Goal: Find specific page/section: Find specific page/section

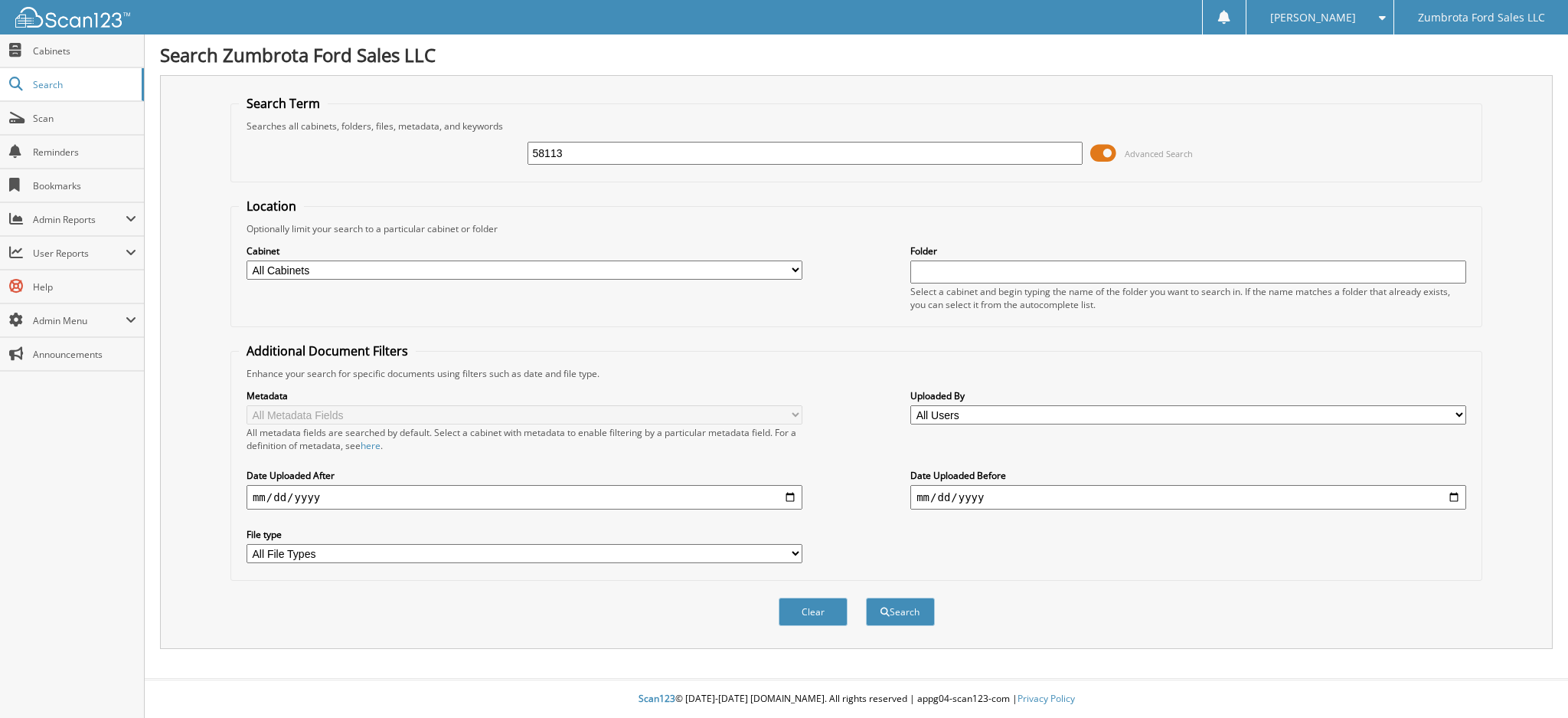
type input "58113"
click at [866, 597] on button "Search" at bounding box center [900, 612] width 69 height 29
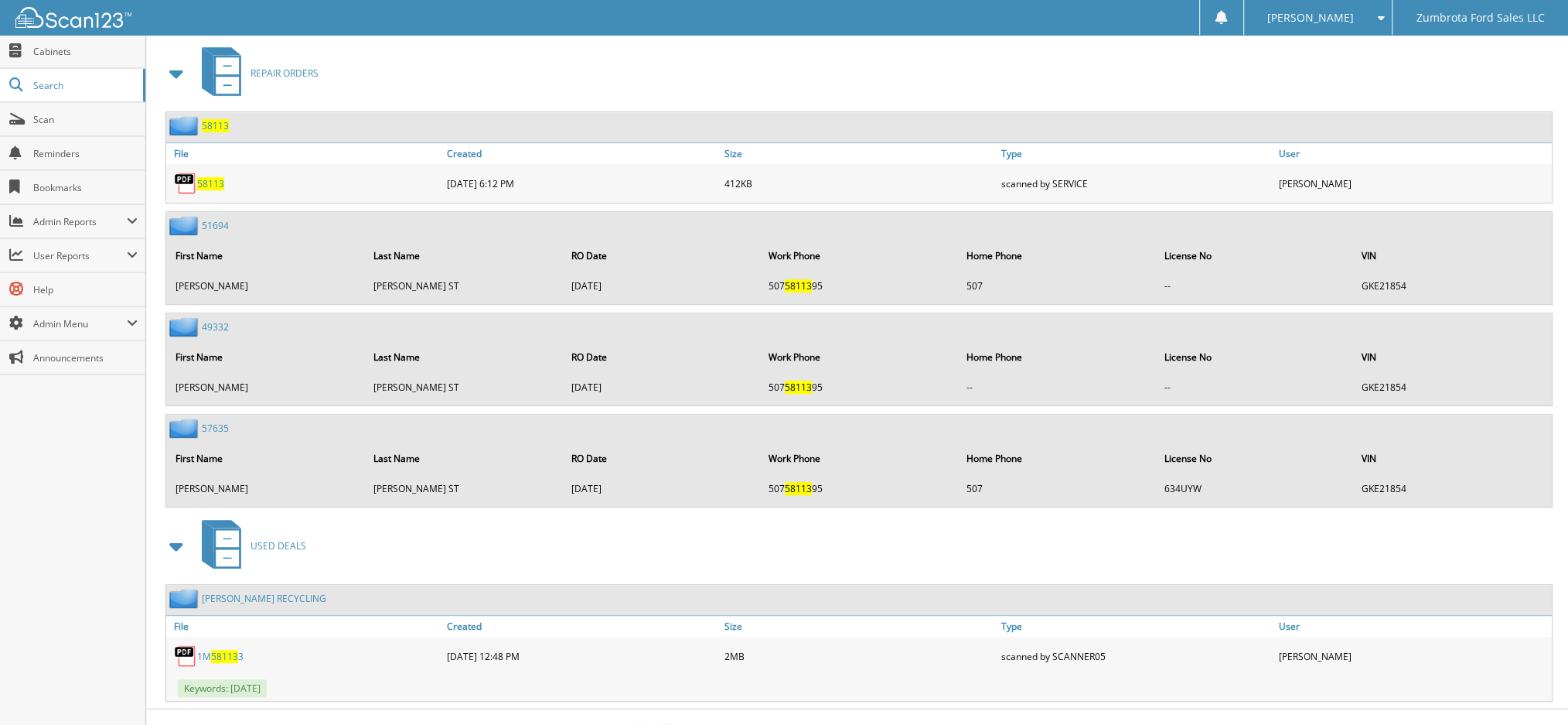
scroll to position [571, 0]
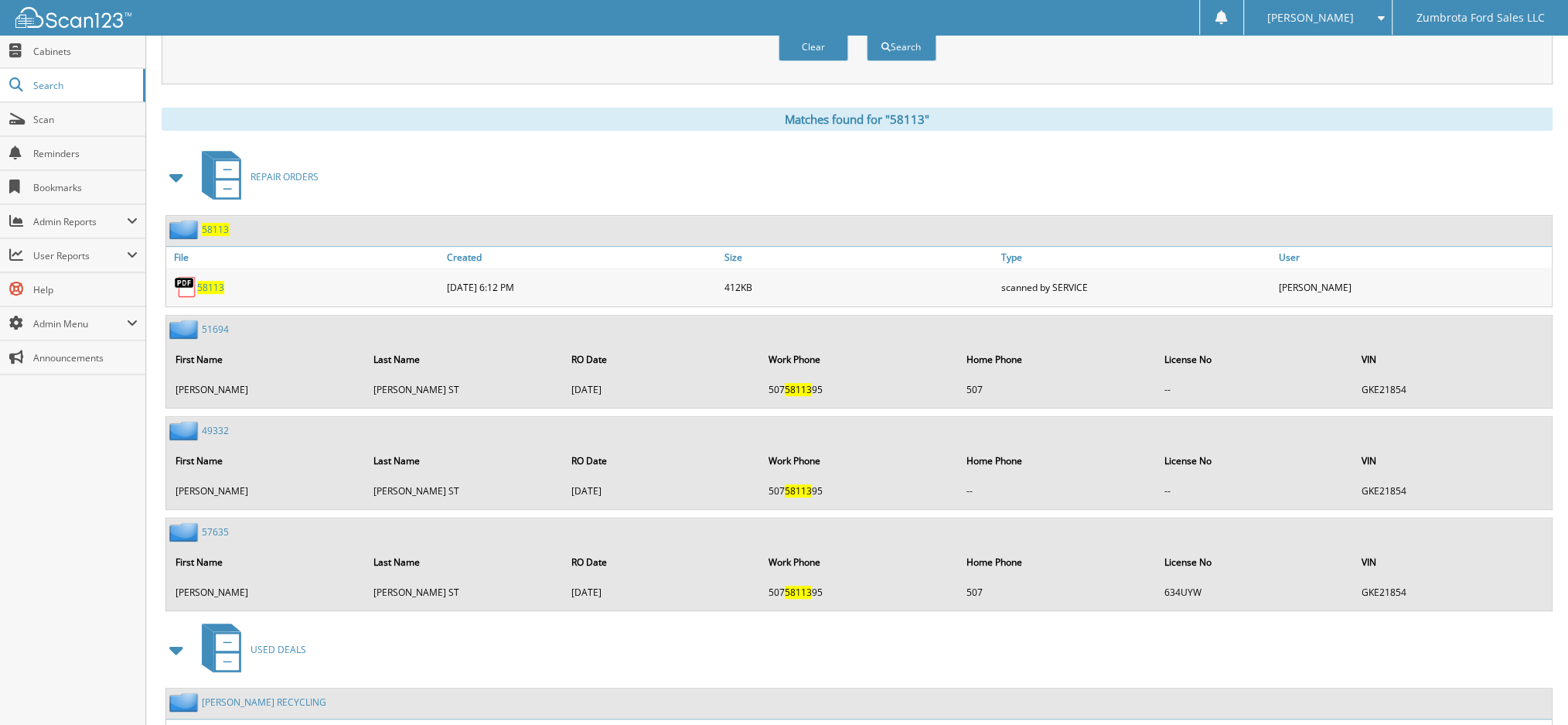
click at [215, 220] on div "58113" at bounding box center [197, 229] width 62 height 19
click at [216, 223] on span "58113" at bounding box center [215, 229] width 27 height 14
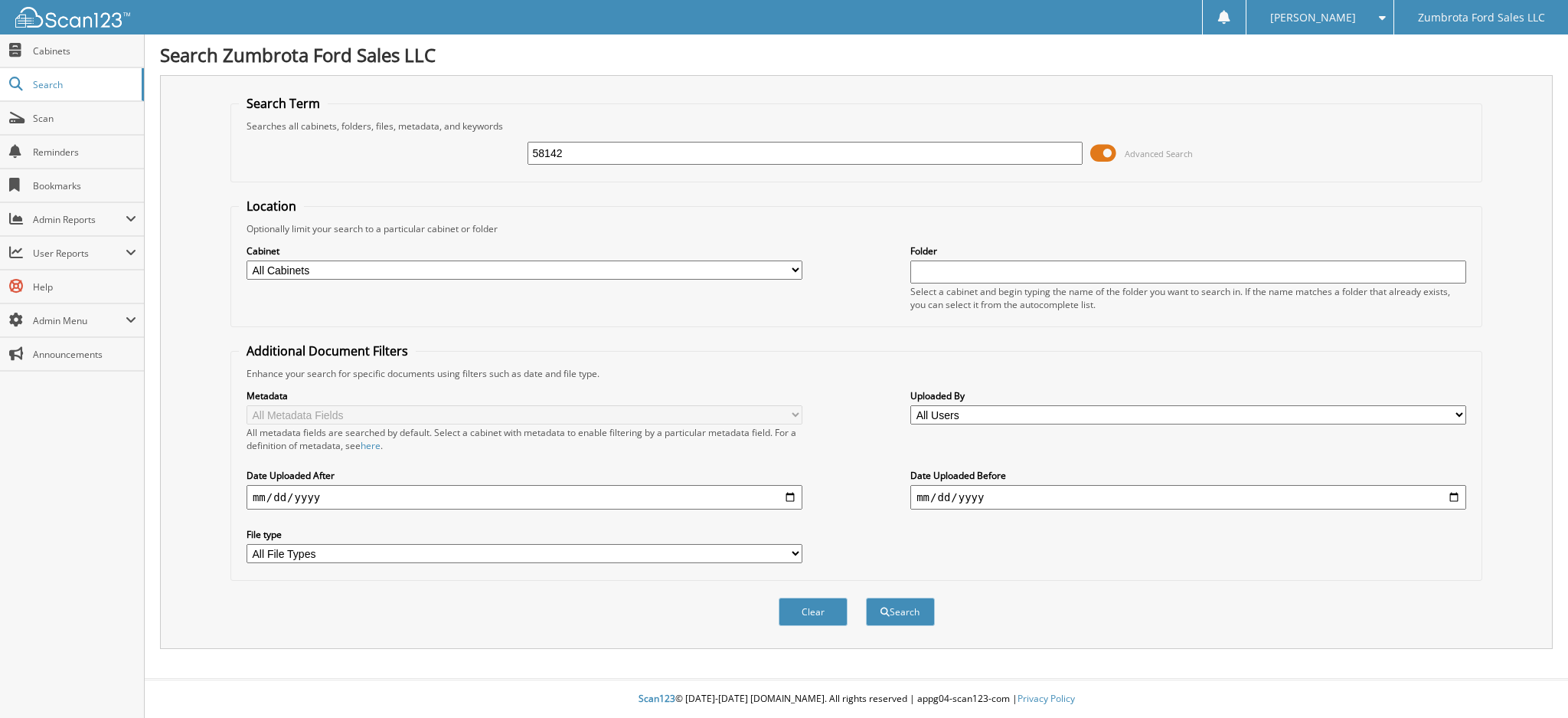
type input "58142"
click at [866, 597] on button "Search" at bounding box center [900, 612] width 69 height 29
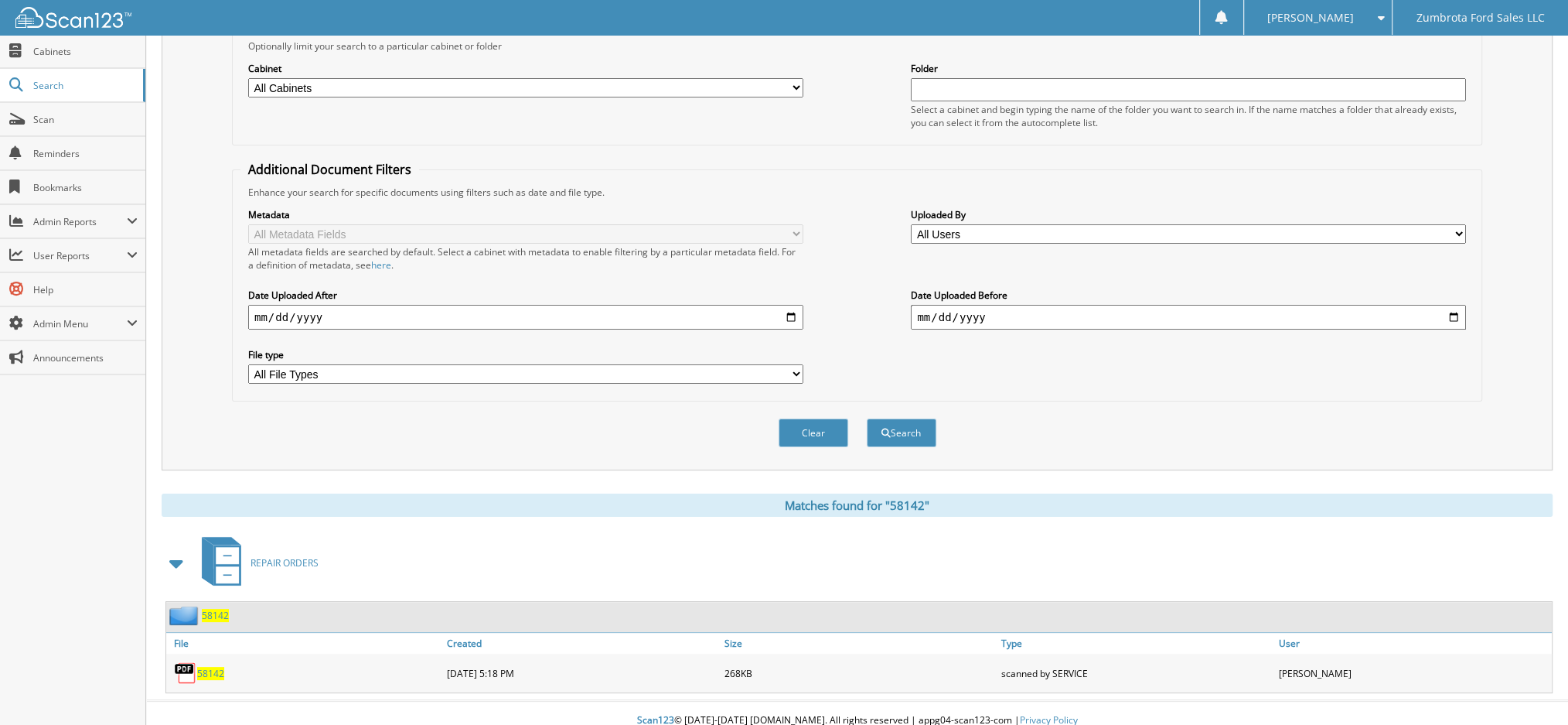
scroll to position [187, 0]
click at [209, 607] on span "58142" at bounding box center [215, 613] width 27 height 14
